Goal: Task Accomplishment & Management: Use online tool/utility

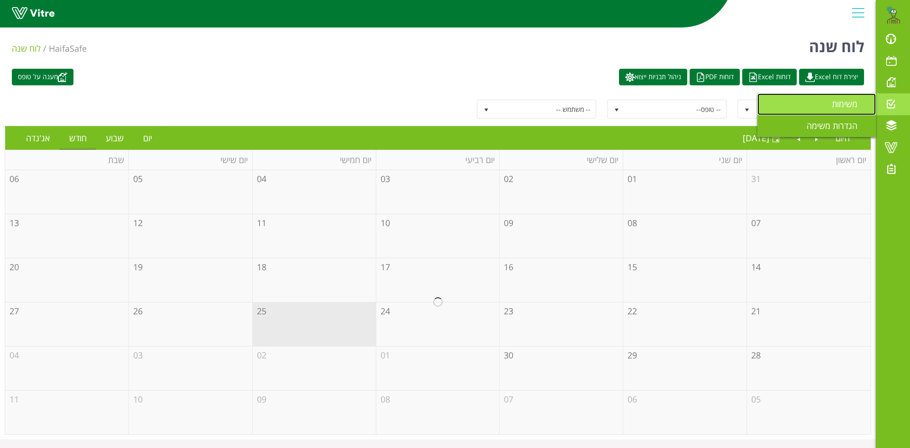
click at [832, 101] on span "משימות" at bounding box center [850, 103] width 37 height 11
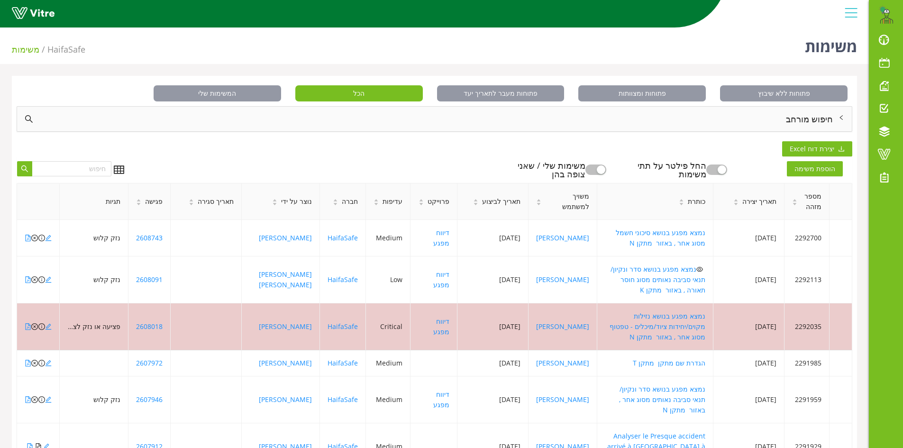
click at [813, 123] on div "חיפוש מורחב" at bounding box center [434, 119] width 834 height 25
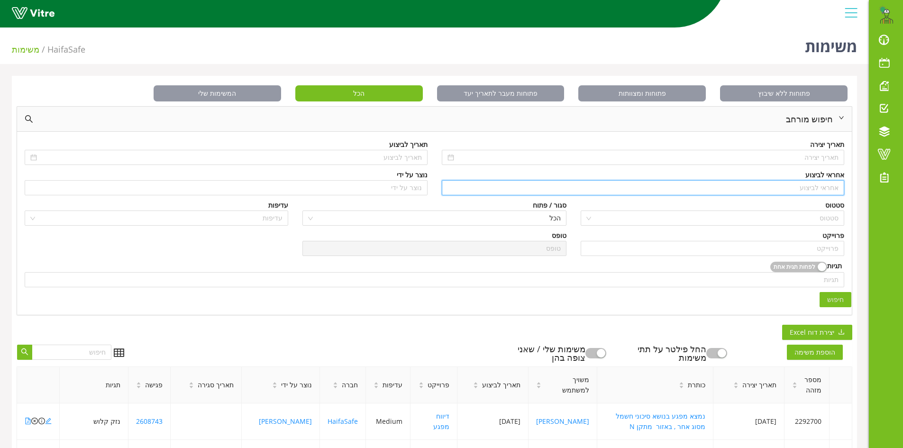
click at [821, 186] on input "search" at bounding box center [642, 188] width 391 height 14
click at [833, 206] on div "[PERSON_NAME]" at bounding box center [641, 206] width 391 height 10
type input "[PERSON_NAME]"
click at [819, 243] on input "search" at bounding box center [712, 248] width 252 height 14
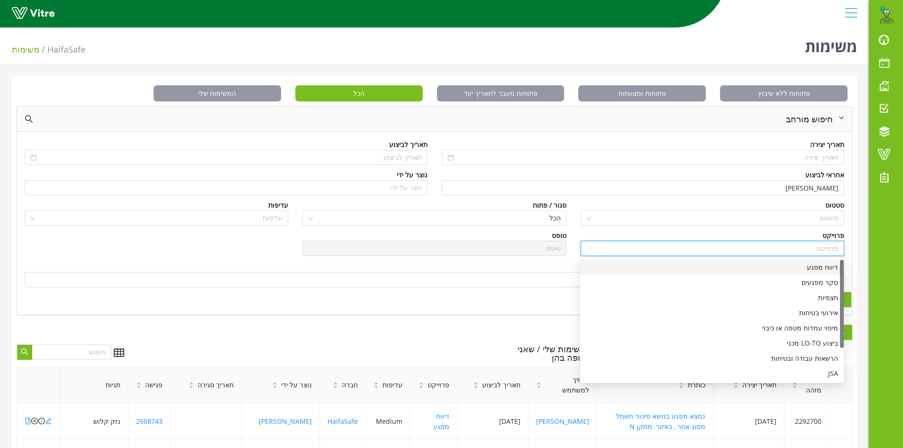
click at [816, 262] on div "דיווח מפגע" at bounding box center [712, 267] width 252 height 10
type input "דיווח מפגע"
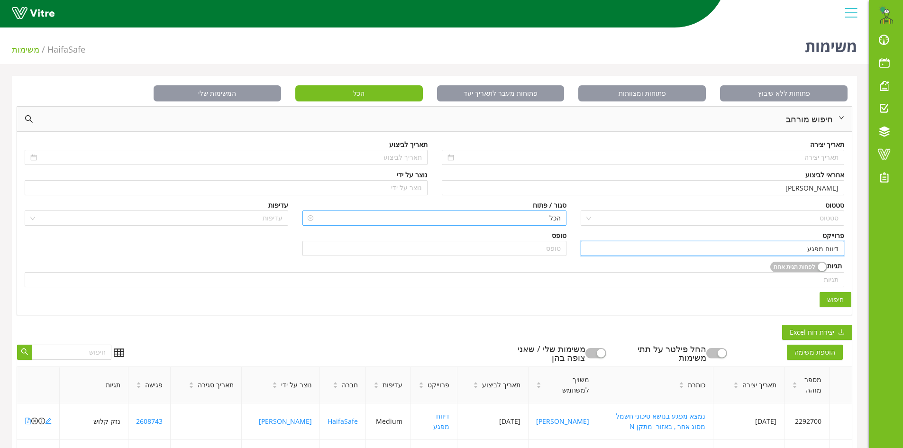
click at [545, 213] on span "הכל" at bounding box center [434, 218] width 252 height 14
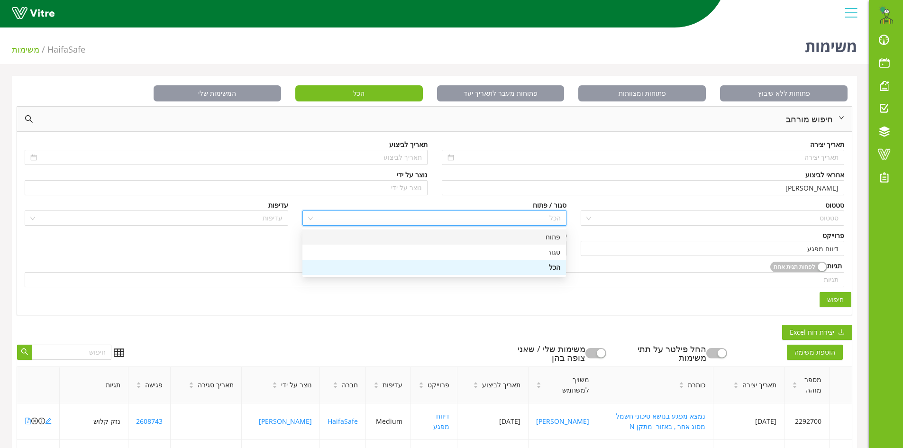
click at [548, 239] on div "פתוח" at bounding box center [434, 237] width 252 height 10
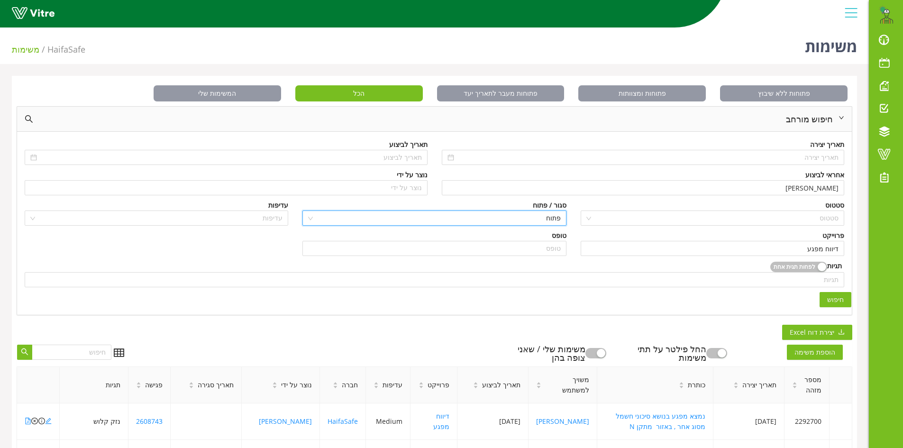
click at [832, 297] on span "חיפוש" at bounding box center [835, 299] width 17 height 10
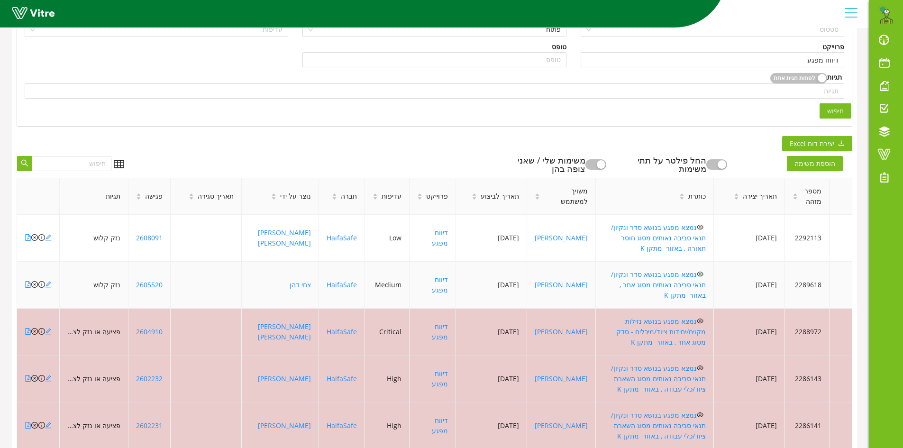
scroll to position [190, 0]
click at [27, 233] on icon "file-pdf" at bounding box center [28, 236] width 7 height 7
click at [27, 280] on icon "file-pdf" at bounding box center [28, 283] width 7 height 7
click at [34, 280] on icon "close-circle" at bounding box center [34, 283] width 7 height 7
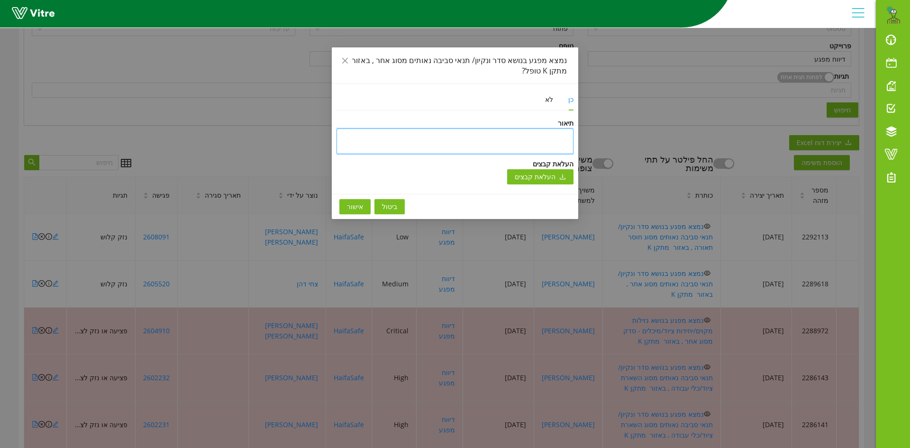
click at [486, 138] on textarea at bounding box center [454, 141] width 237 height 26
type textarea "ט"
type textarea "טו"
type textarea "טופ"
type textarea "טופל"
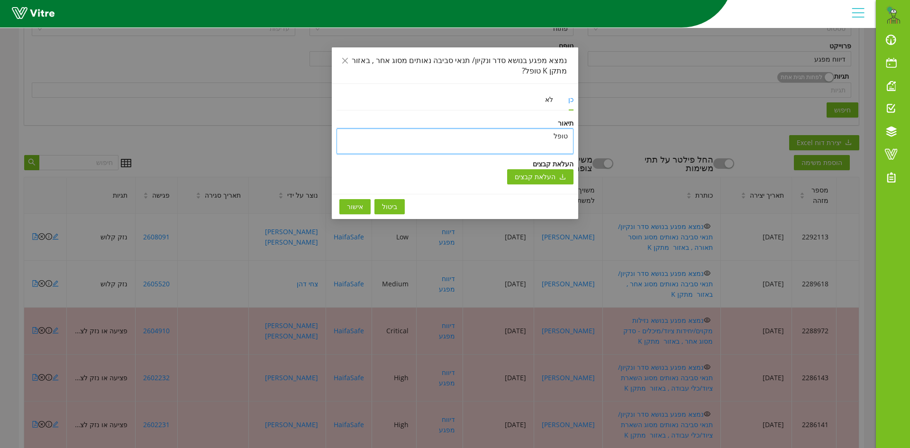
type textarea "טופל"
type textarea "טופל ו"
type textarea "טופל ונ"
type textarea "טופל וני"
type textarea "טופל וניס"
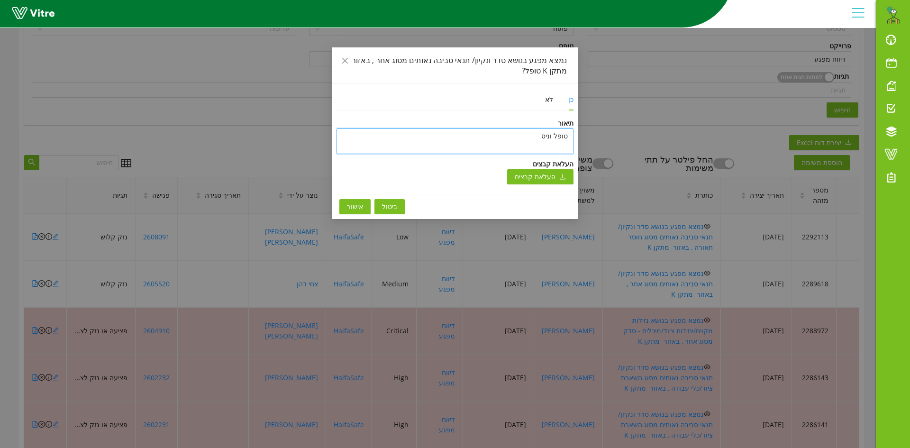
type textarea "טופל וניסג"
type textarea "טופל וניסגר"
type textarea "טופל וניסגר ב"
type textarea "טופל וניסגר בת"
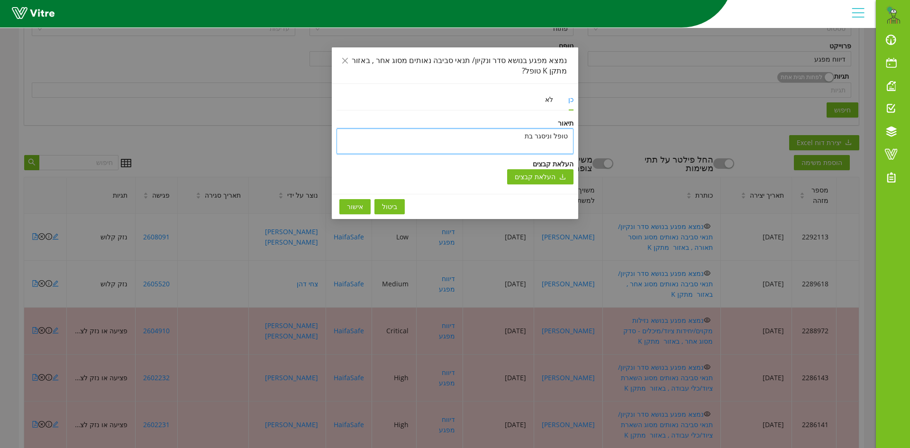
type textarea "[PERSON_NAME] וניסגר בתו"
type textarea "טופל וניסגר בתוכ"
type textarea "[PERSON_NAME] וניסגר בתוכנ"
type textarea "טופל וניסגר בתוכנה"
click at [499, 134] on textarea "טופל וניסגר בתוכנה" at bounding box center [454, 141] width 237 height 26
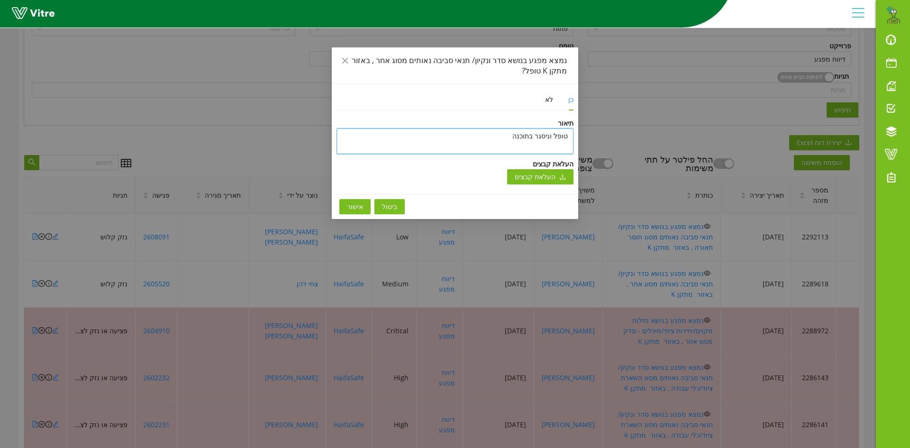
click at [499, 134] on textarea "טופל וניסגר בתוכנה" at bounding box center [454, 141] width 237 height 26
type textarea "טופל וניסגר בתוכנה"
click at [362, 205] on button "אישור" at bounding box center [354, 206] width 31 height 15
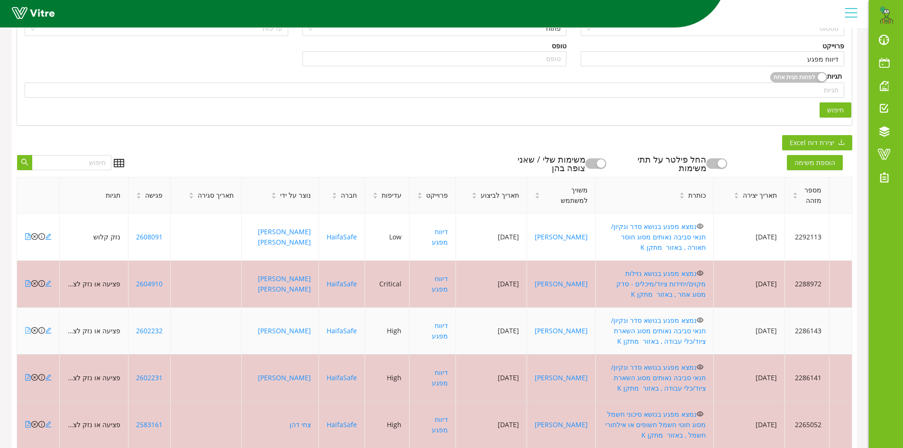
click at [27, 327] on icon "file-pdf" at bounding box center [28, 330] width 7 height 7
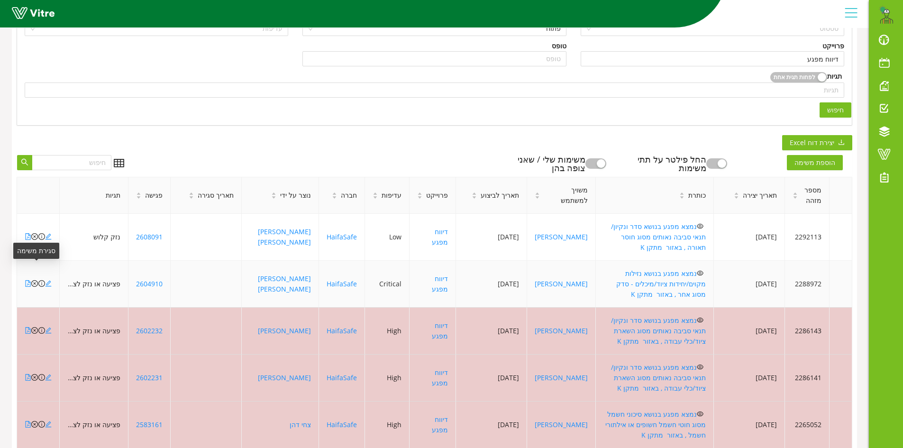
click at [33, 280] on icon "close-circle" at bounding box center [34, 283] width 7 height 7
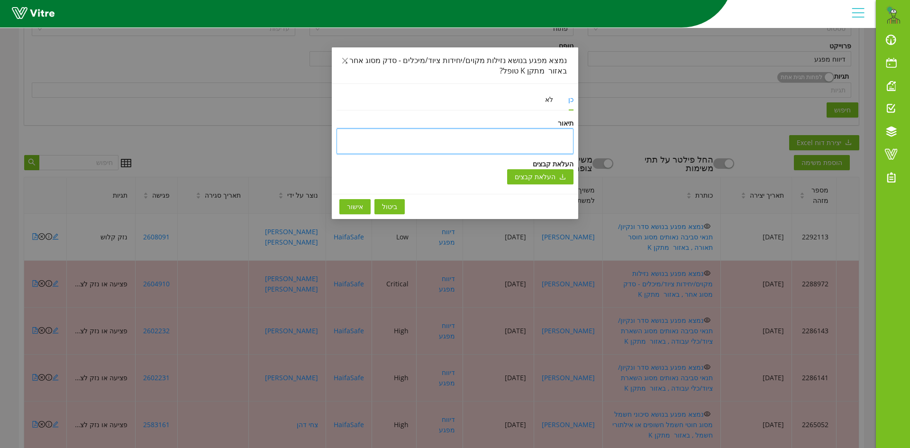
click at [480, 133] on textarea at bounding box center [454, 141] width 237 height 26
type textarea "ט"
type textarea "טו"
type textarea "טופ"
type textarea "טופל"
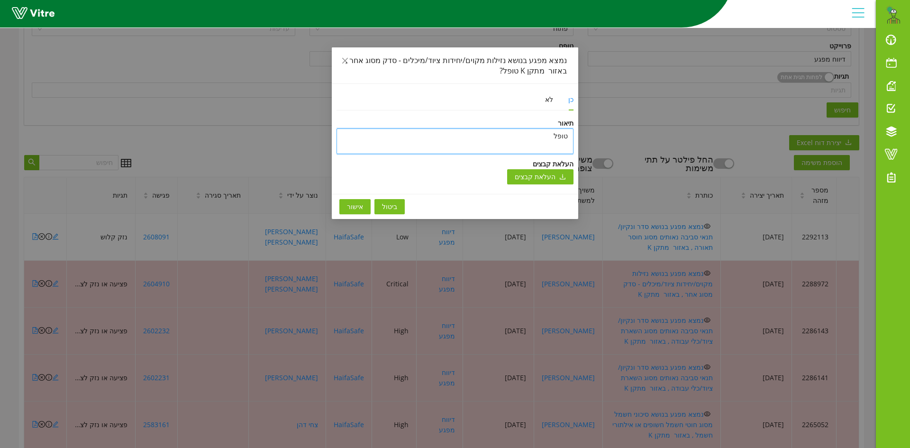
drag, startPoint x: 549, startPoint y: 138, endPoint x: 569, endPoint y: 134, distance: 20.4
click at [569, 134] on textarea "טופל" at bounding box center [454, 141] width 237 height 26
paste textarea "וניסגר בתוכנה"
type textarea "טופל וניסגר בתוכנה"
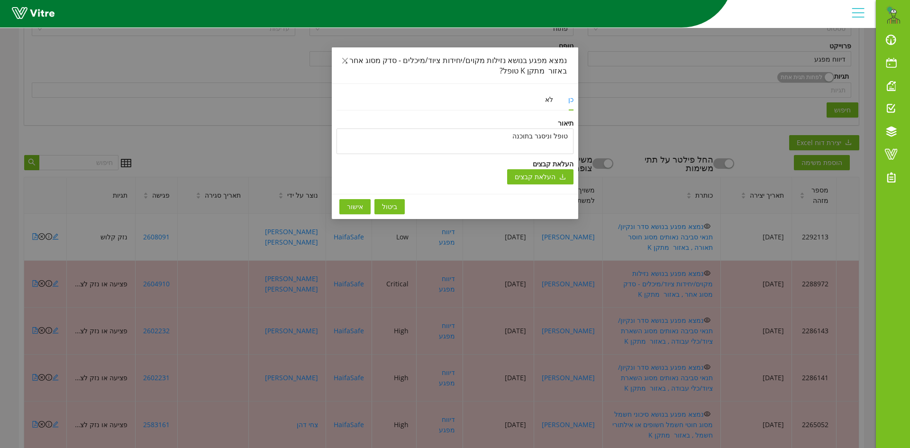
click at [358, 209] on span "אישור" at bounding box center [355, 206] width 16 height 10
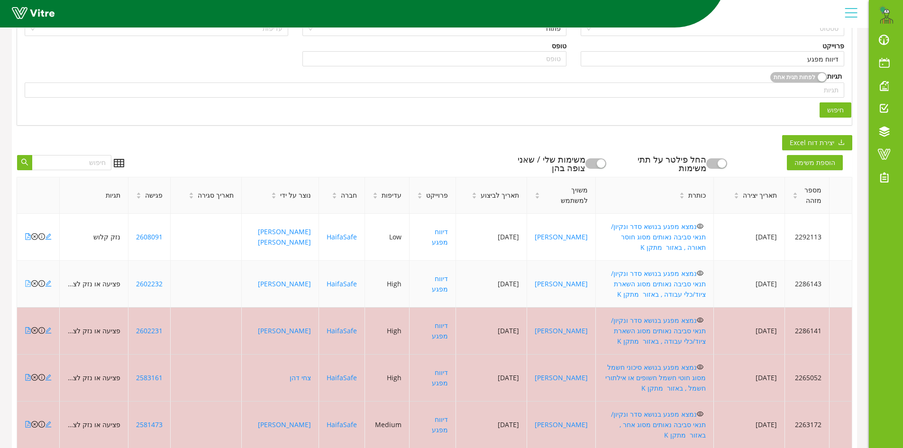
click at [28, 280] on icon "file-pdf" at bounding box center [28, 283] width 5 height 7
click at [35, 280] on icon "close-circle" at bounding box center [34, 283] width 7 height 7
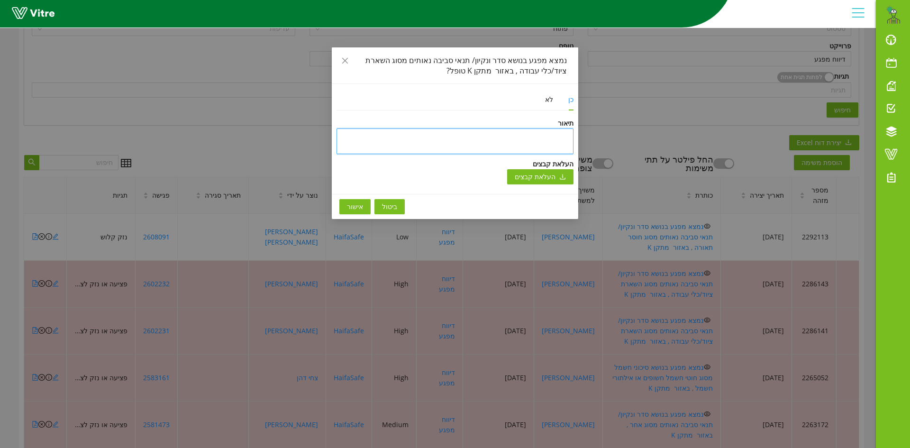
click at [429, 130] on textarea at bounding box center [454, 141] width 237 height 26
paste textarea "טופל וניסגר בתוכנה"
type textarea "טופל וניסגר בתוכנה"
click at [356, 205] on span "אישור" at bounding box center [355, 206] width 16 height 10
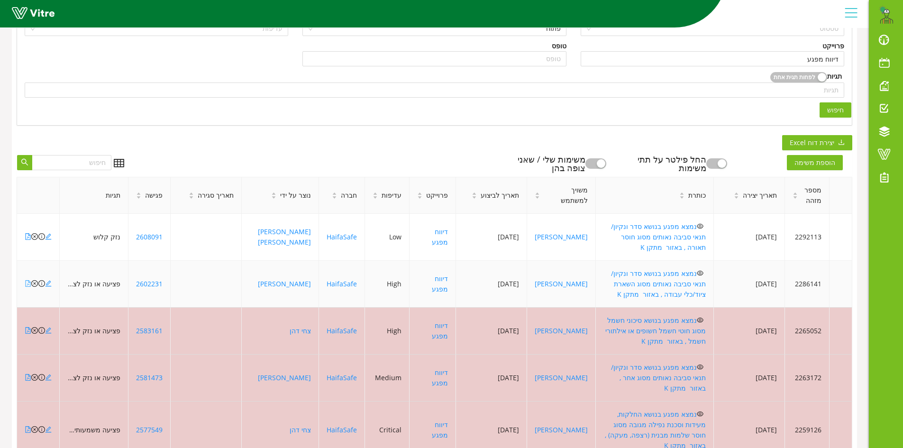
click at [27, 280] on icon "file-pdf" at bounding box center [28, 283] width 7 height 7
click at [34, 280] on icon "close-circle" at bounding box center [34, 283] width 7 height 7
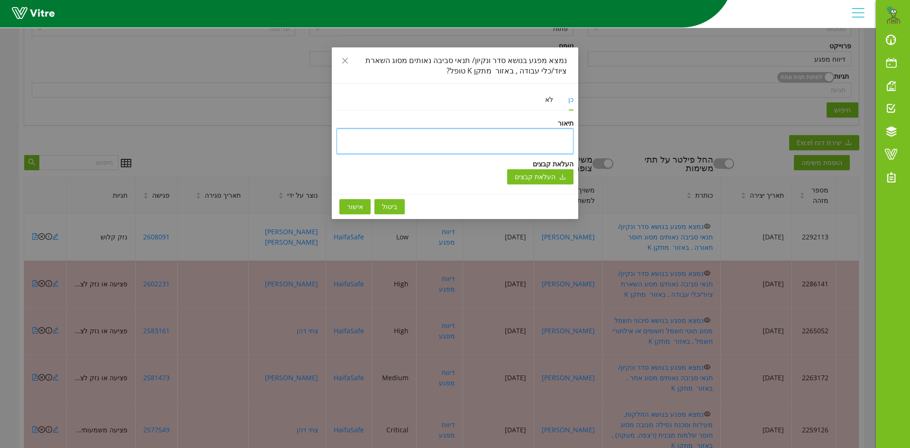
click at [527, 139] on textarea at bounding box center [454, 141] width 237 height 26
paste textarea "טופל וניסגר בתוכנה"
type textarea "טופל וניסגר בתוכנה"
click at [356, 206] on span "אישור" at bounding box center [355, 206] width 16 height 10
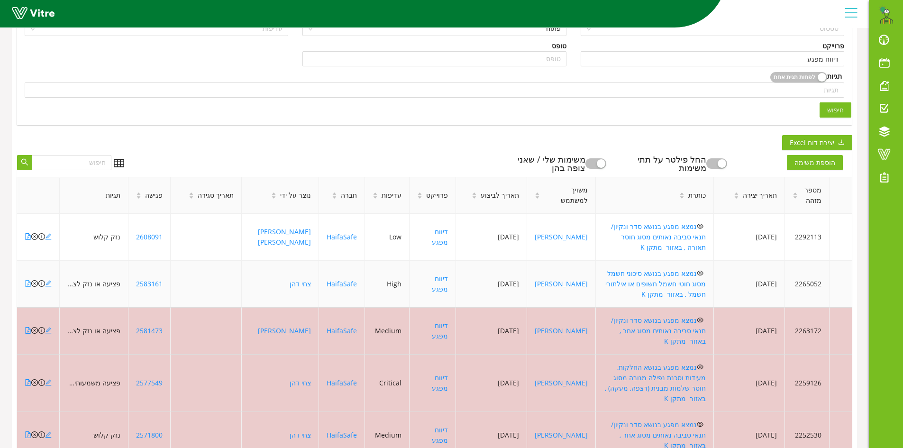
click at [26, 280] on icon "file-pdf" at bounding box center [28, 283] width 7 height 7
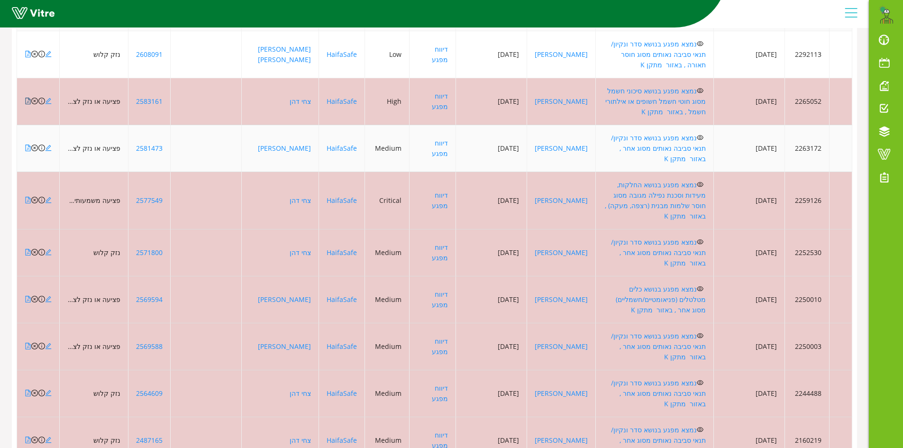
scroll to position [40, 0]
